Goal: Communication & Community: Share content

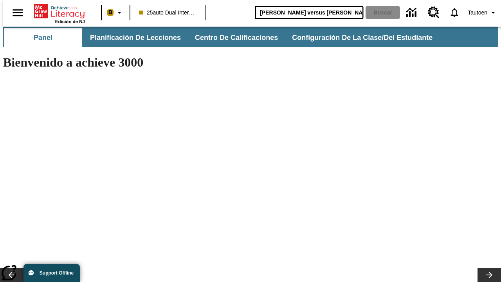
type input "Miguel Ángel versus Leonardo"
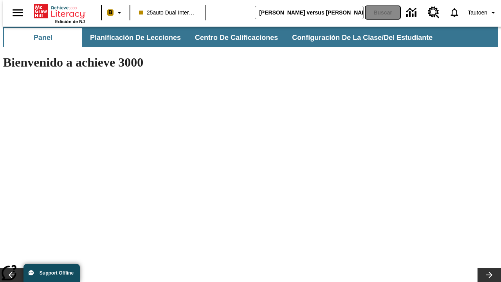
click at [378, 13] on button "Buscar" at bounding box center [383, 12] width 34 height 13
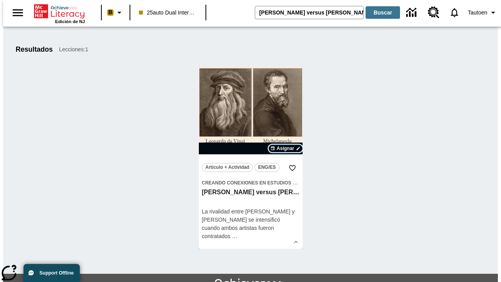
click at [286, 148] on span "Asignar" at bounding box center [286, 148] width 18 height 7
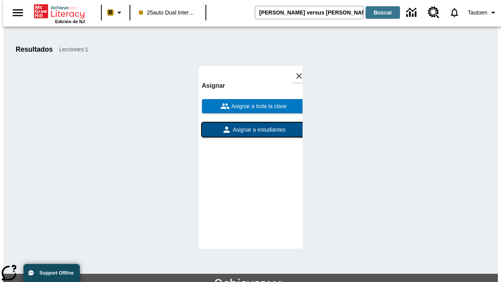
click at [251, 126] on span "Asignar a estudiantes" at bounding box center [258, 130] width 54 height 8
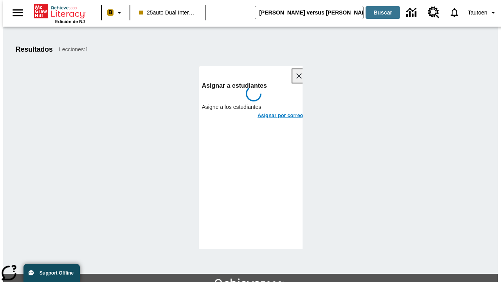
scroll to position [43, 0]
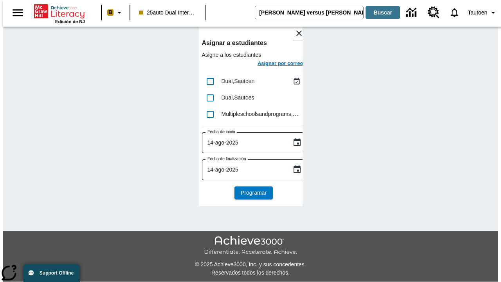
click at [273, 64] on h6 "Asignar por correo" at bounding box center [281, 63] width 46 height 9
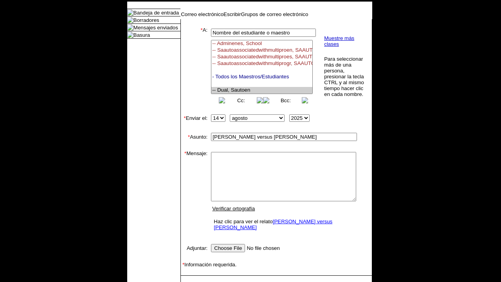
select select "U,21476361,1"
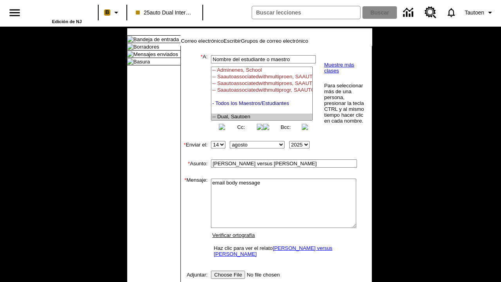
type textarea "email body message"
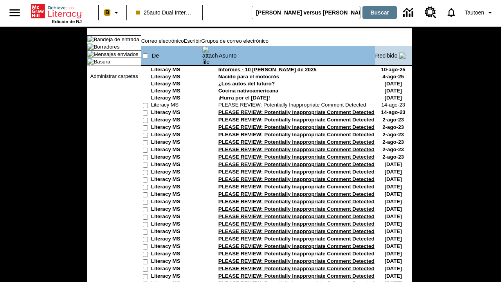
type input "Miguel Ángel versus Leonardo"
click at [378, 13] on button "Buscar" at bounding box center [380, 12] width 34 height 13
